Goal: Information Seeking & Learning: Learn about a topic

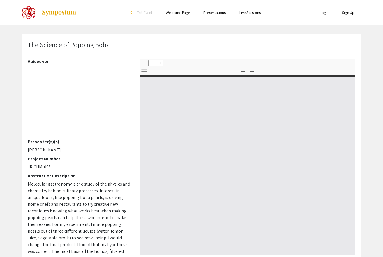
select select "custom"
type input "0"
select select "custom"
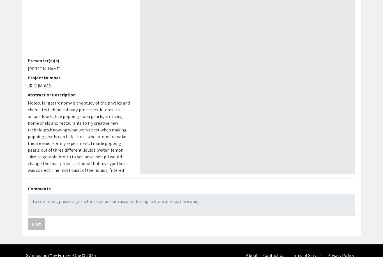
type input "1"
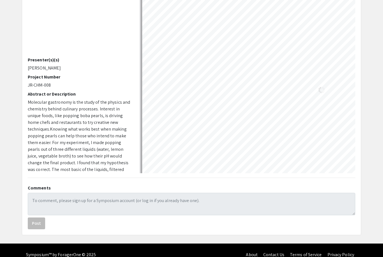
scroll to position [73, 0]
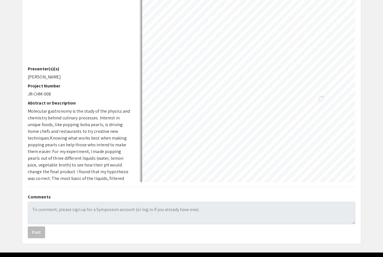
select select "auto"
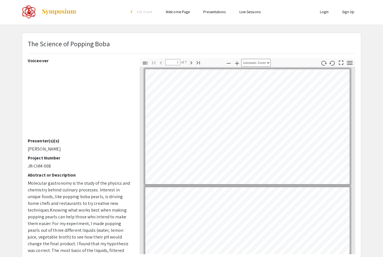
scroll to position [0, 0]
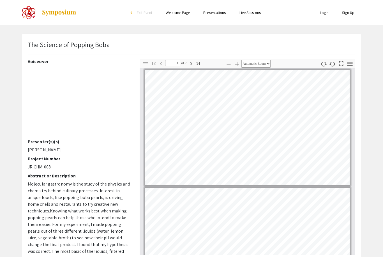
click at [42, 17] on link at bounding box center [49, 13] width 55 height 14
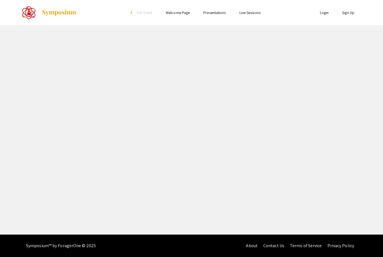
select select "custom"
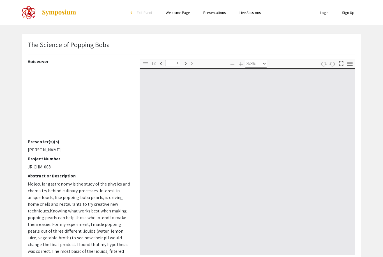
type input "0"
select select "custom"
type input "1"
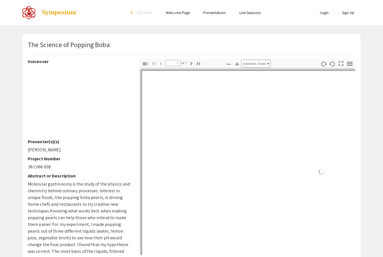
select select "auto"
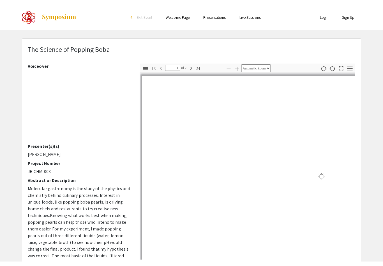
scroll to position [1, 0]
